Goal: Navigation & Orientation: Go to known website

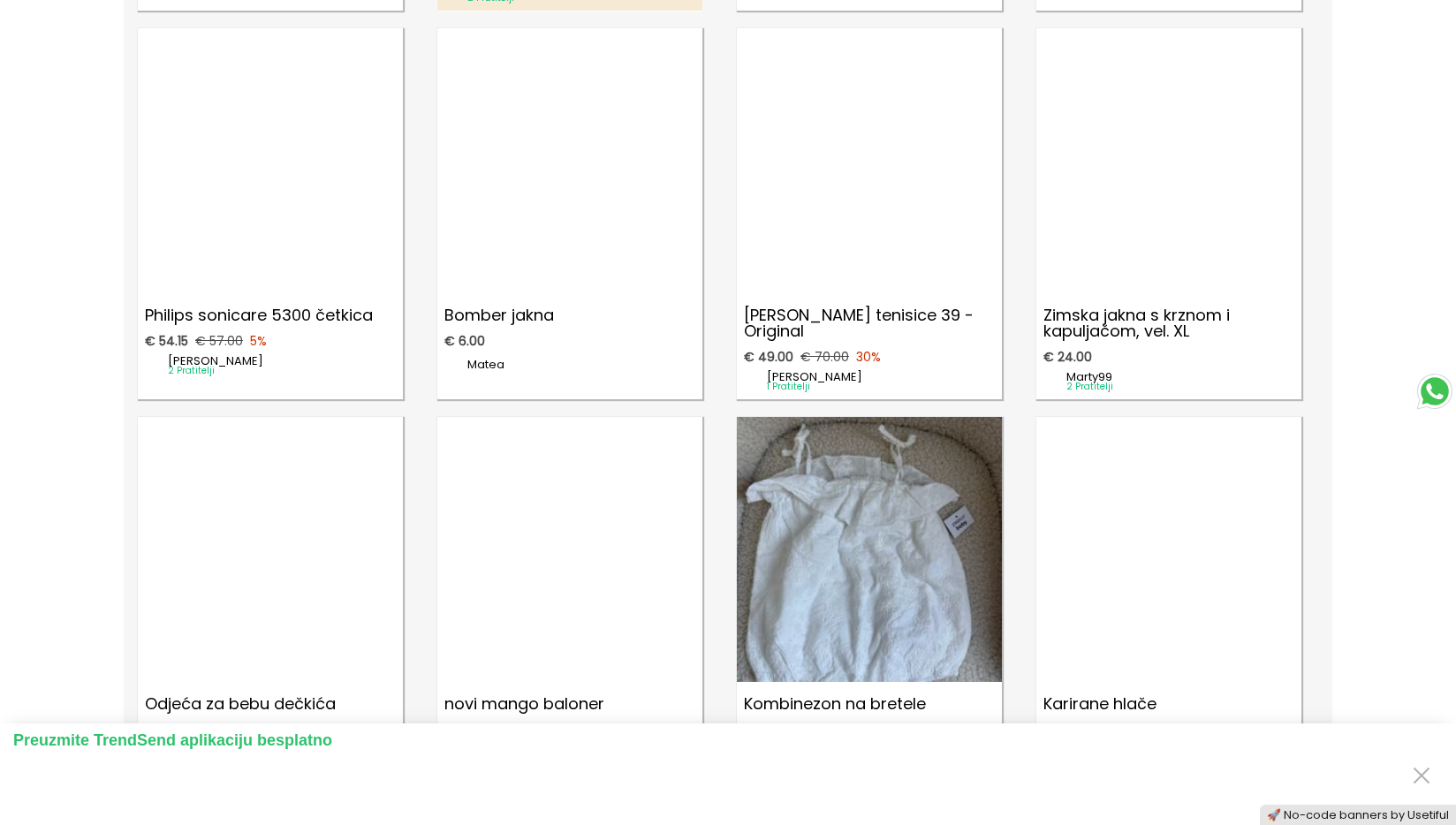
scroll to position [7696, 0]
